Goal: Transaction & Acquisition: Subscribe to service/newsletter

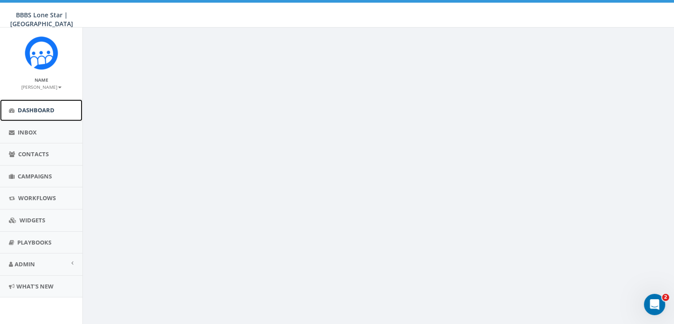
click at [39, 106] on span "Dashboard" at bounding box center [36, 110] width 37 height 8
